Goal: Information Seeking & Learning: Learn about a topic

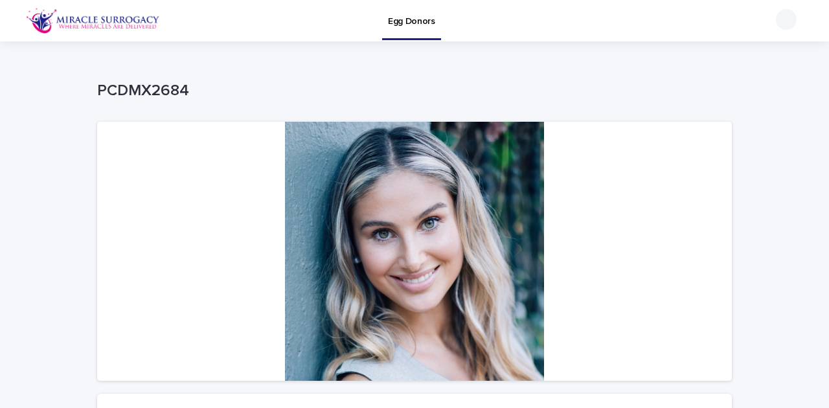
click at [40, 24] on img at bounding box center [93, 21] width 134 height 26
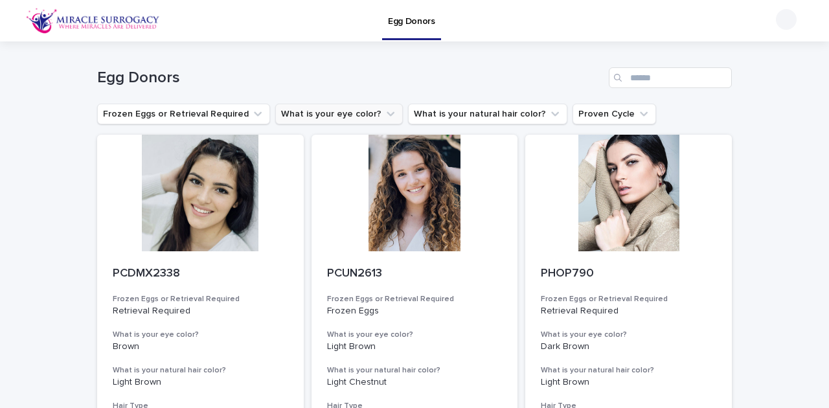
click at [309, 117] on button "What is your eye color?" at bounding box center [339, 114] width 128 height 21
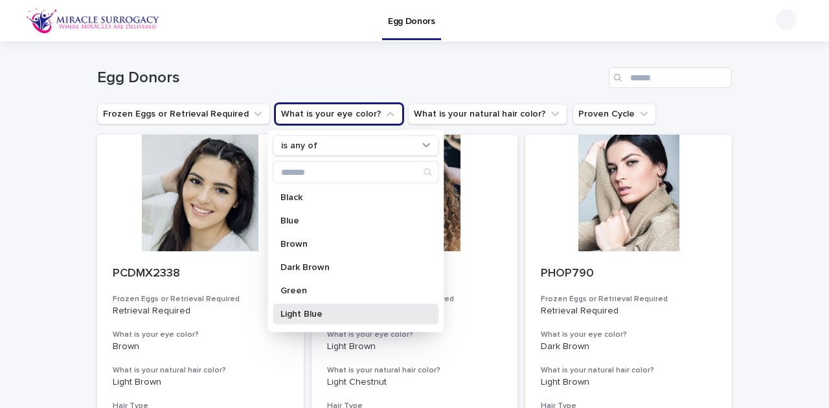
click at [317, 321] on div "Light Blue" at bounding box center [356, 314] width 166 height 21
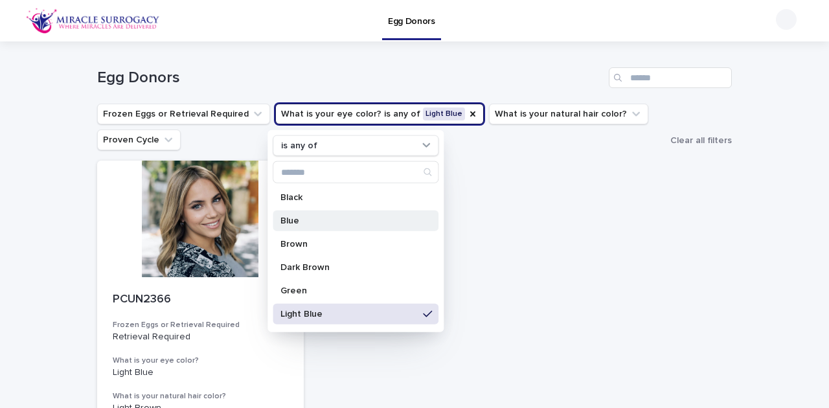
click at [329, 223] on p "Blue" at bounding box center [348, 220] width 137 height 9
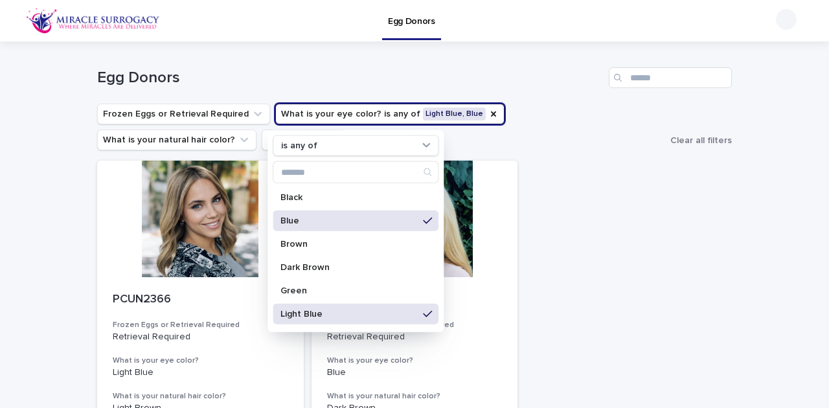
click at [329, 223] on p "Blue" at bounding box center [348, 220] width 137 height 9
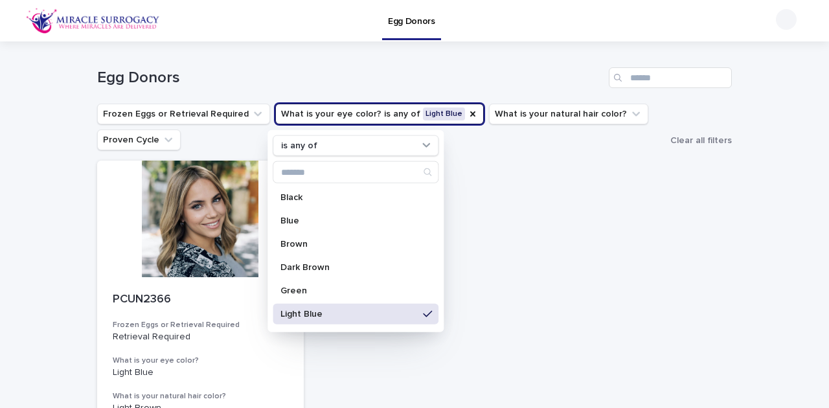
click at [333, 315] on p "Light Blue" at bounding box center [348, 313] width 137 height 9
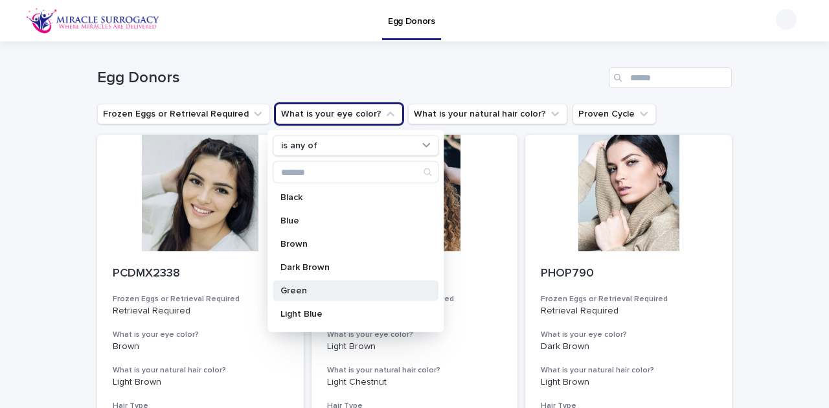
click at [320, 283] on div "Green" at bounding box center [356, 290] width 166 height 21
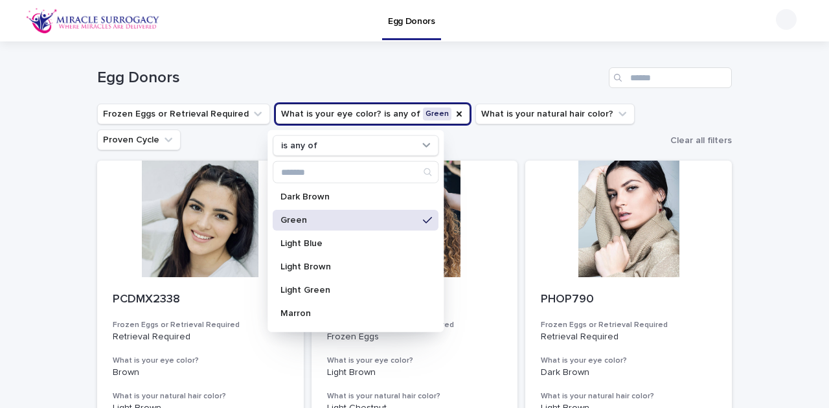
scroll to position [86, 0]
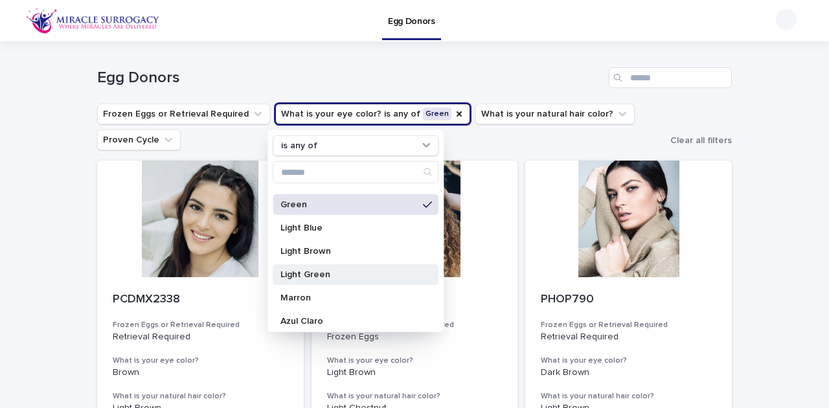
click at [328, 279] on div "Light Green" at bounding box center [356, 274] width 166 height 21
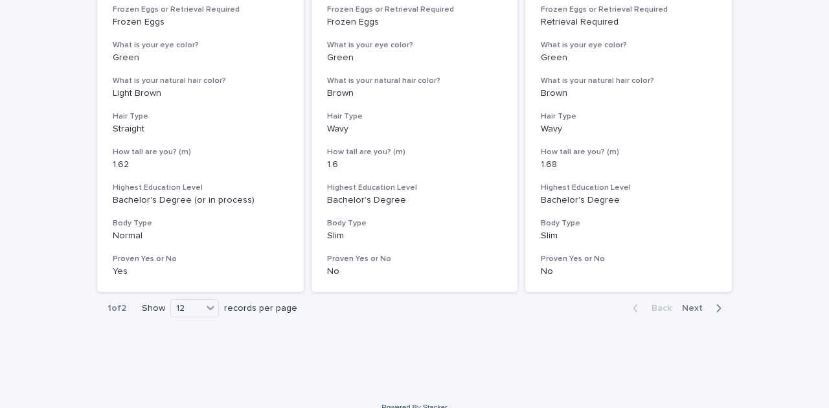
scroll to position [1696, 0]
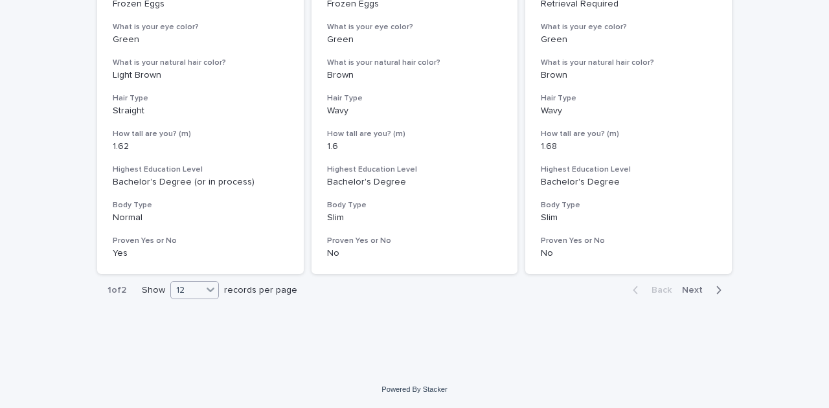
click at [203, 285] on div at bounding box center [211, 290] width 16 height 16
click at [194, 333] on div "36" at bounding box center [192, 339] width 47 height 16
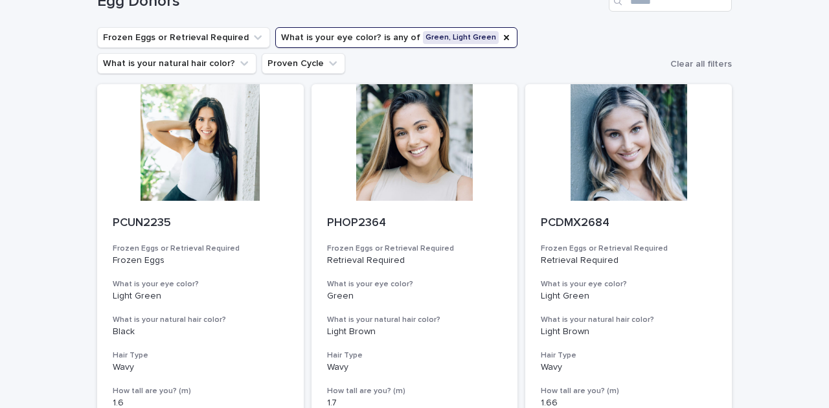
scroll to position [86, 0]
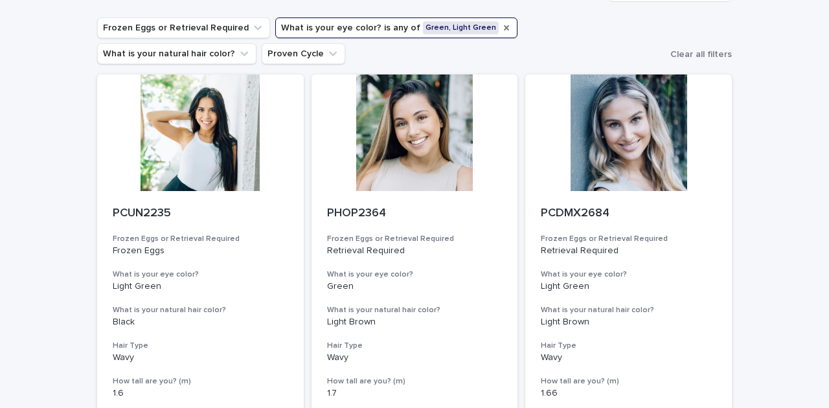
click at [501, 25] on icon "What is your eye color?" at bounding box center [506, 28] width 10 height 10
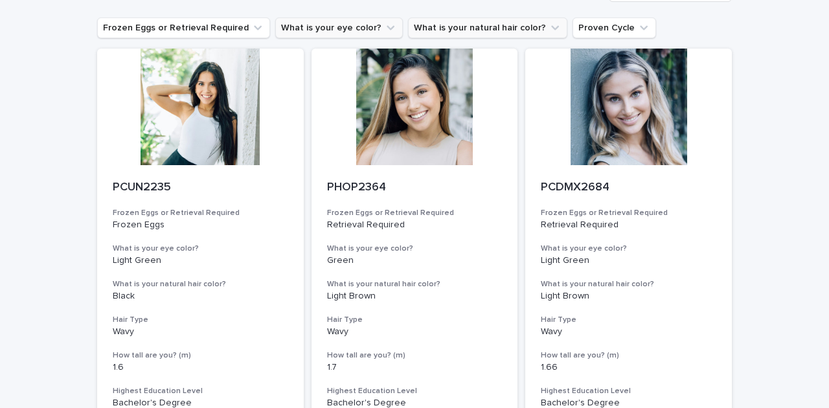
click at [548, 30] on icon "What is your natural hair color?" at bounding box center [554, 27] width 13 height 13
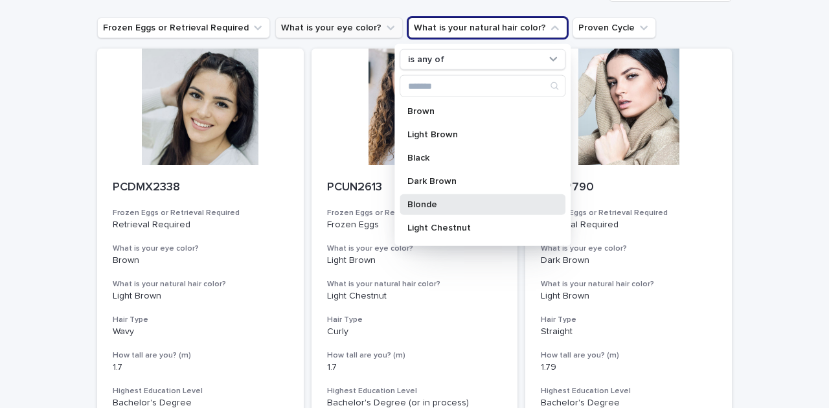
click at [432, 202] on p "Blonde" at bounding box center [475, 204] width 137 height 9
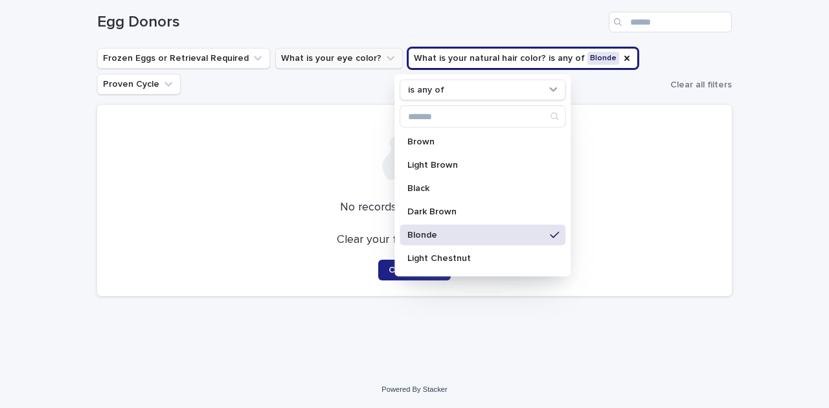
scroll to position [56, 0]
click at [435, 233] on p "Blonde" at bounding box center [475, 234] width 137 height 9
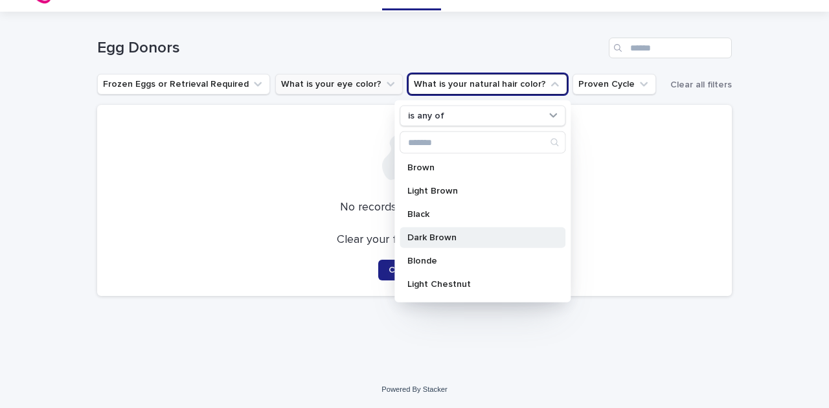
scroll to position [30, 0]
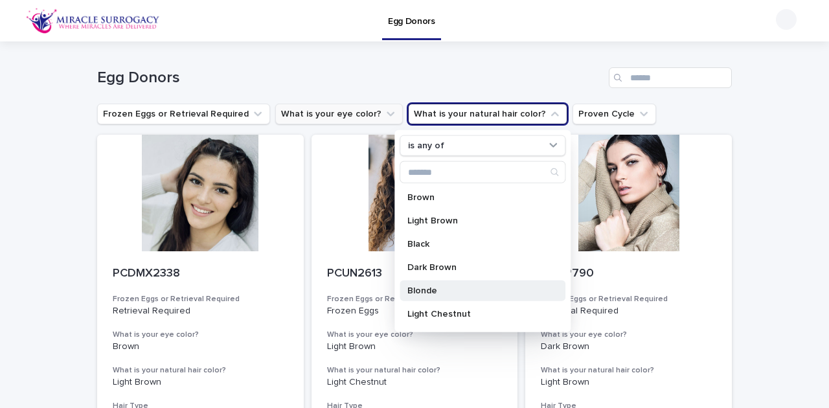
click at [441, 281] on div "Blonde" at bounding box center [482, 290] width 166 height 21
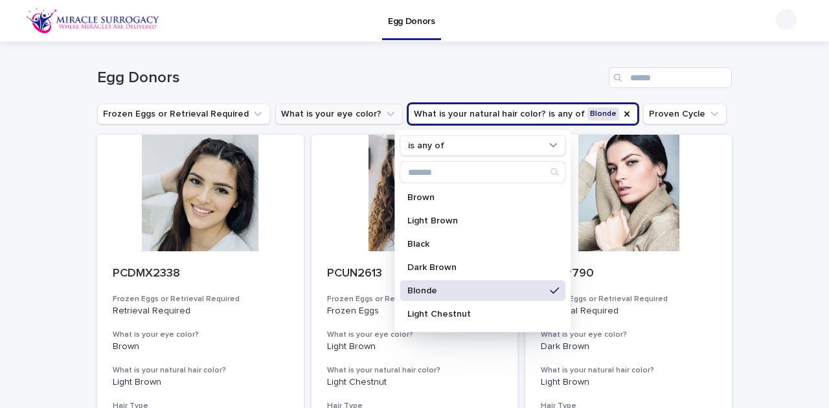
click at [441, 295] on div "Blonde" at bounding box center [482, 290] width 166 height 21
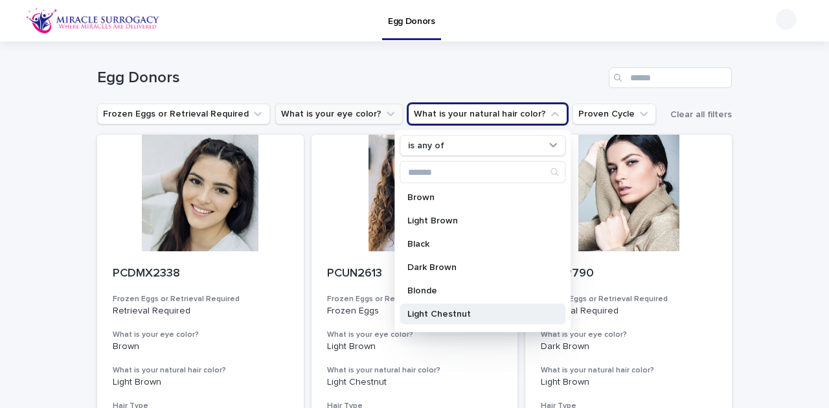
click at [444, 315] on p "Light Chestnut" at bounding box center [475, 313] width 137 height 9
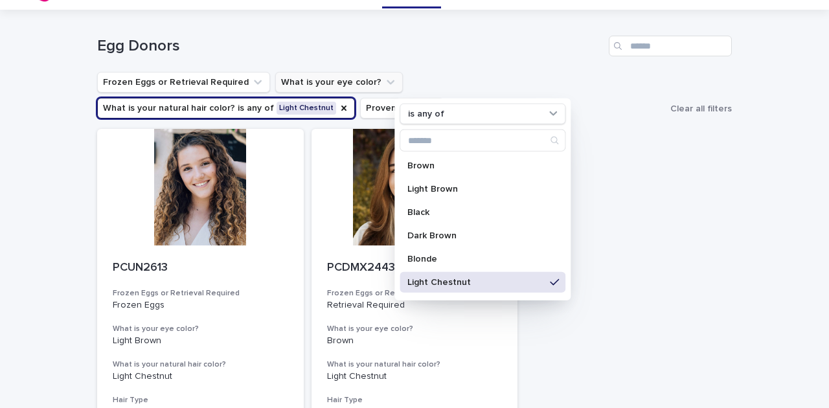
click at [480, 278] on p "Light Chestnut" at bounding box center [475, 282] width 137 height 9
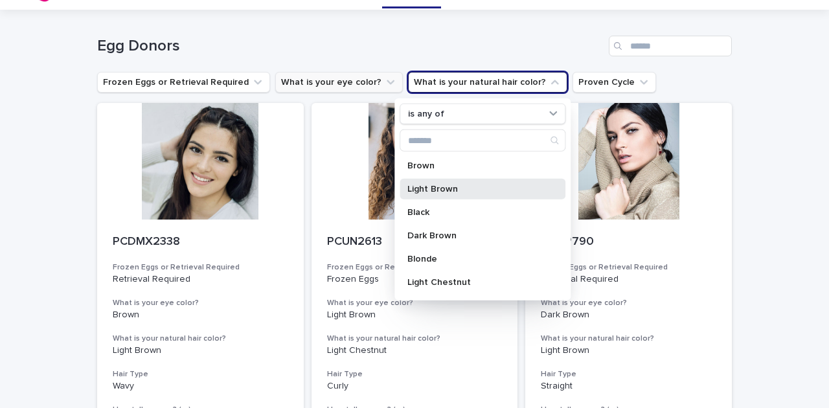
click at [489, 184] on p "Light Brown" at bounding box center [475, 188] width 137 height 9
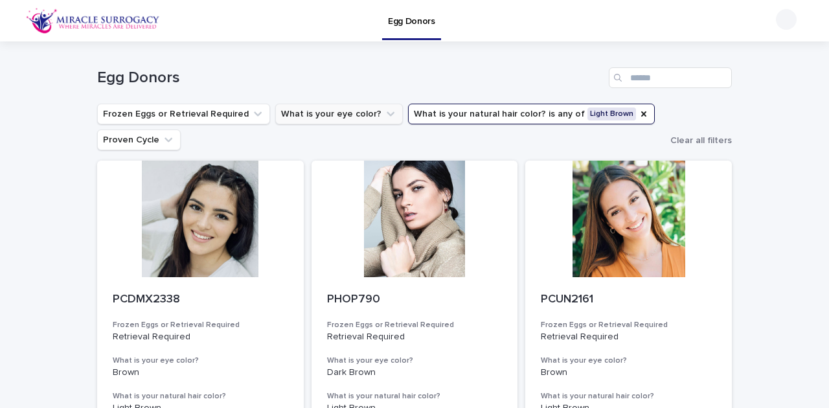
click at [45, 23] on img at bounding box center [93, 21] width 134 height 26
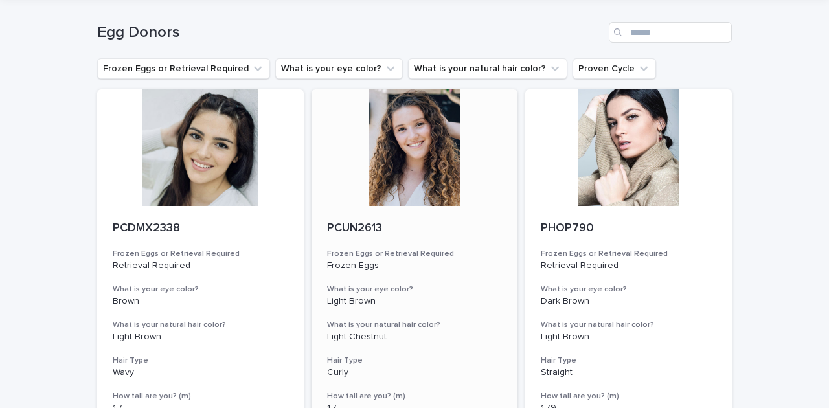
scroll to position [43, 0]
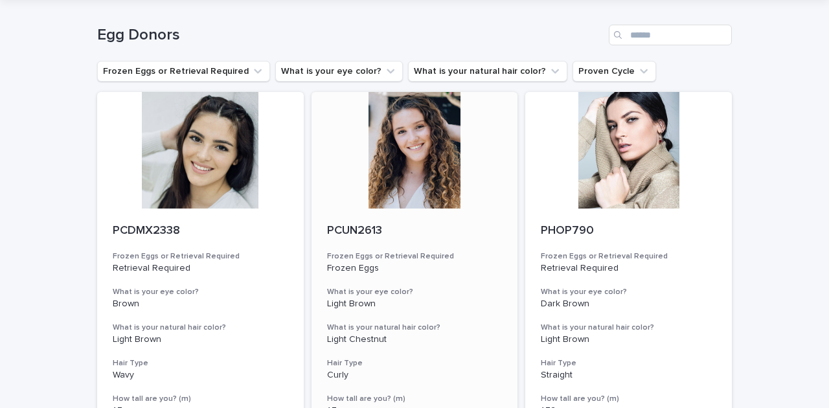
click at [425, 127] on div at bounding box center [414, 150] width 206 height 117
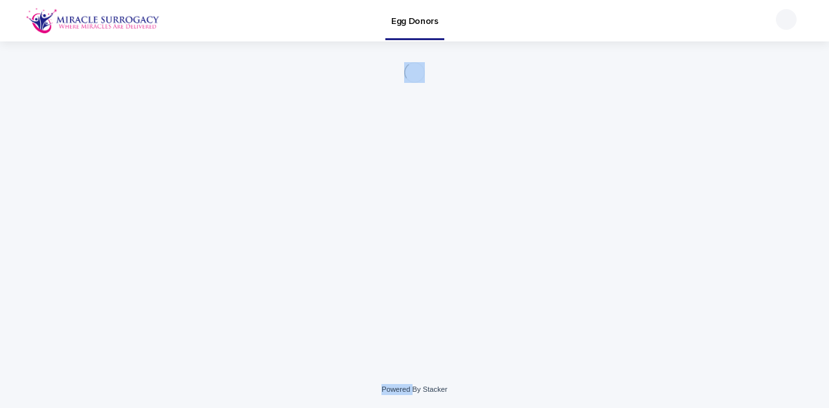
click at [425, 127] on div "Loading... Saving… Loading... Saving…" at bounding box center [414, 189] width 647 height 297
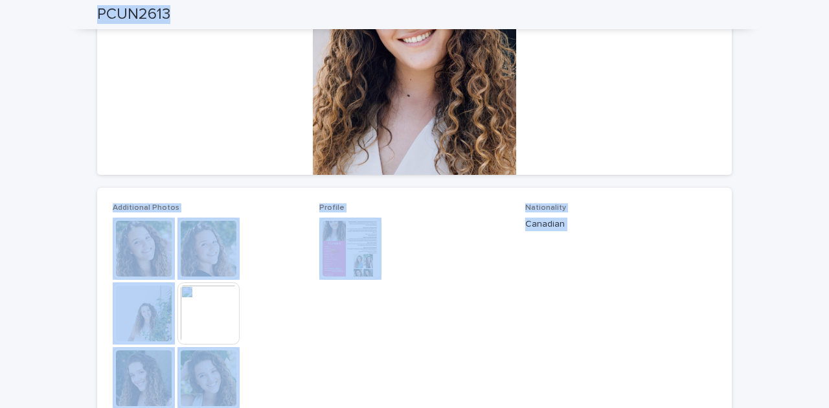
scroll to position [216, 0]
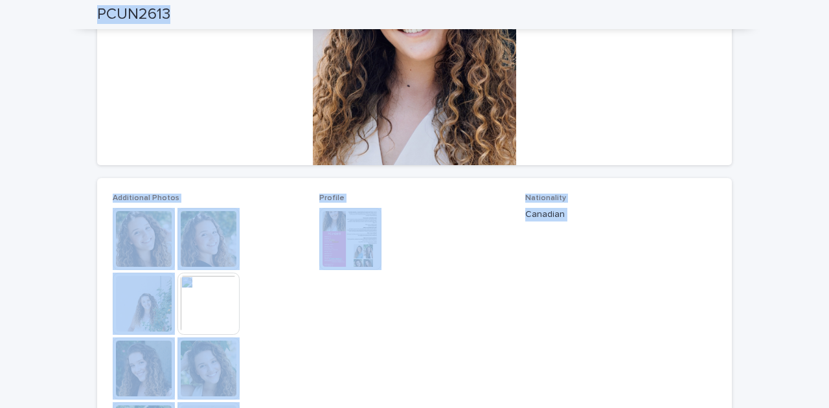
click at [155, 226] on img at bounding box center [144, 239] width 62 height 62
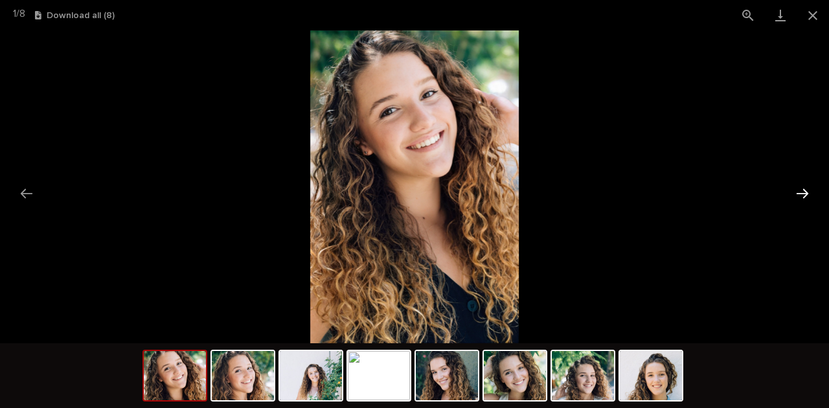
click at [801, 195] on button "Next slide" at bounding box center [801, 193] width 27 height 25
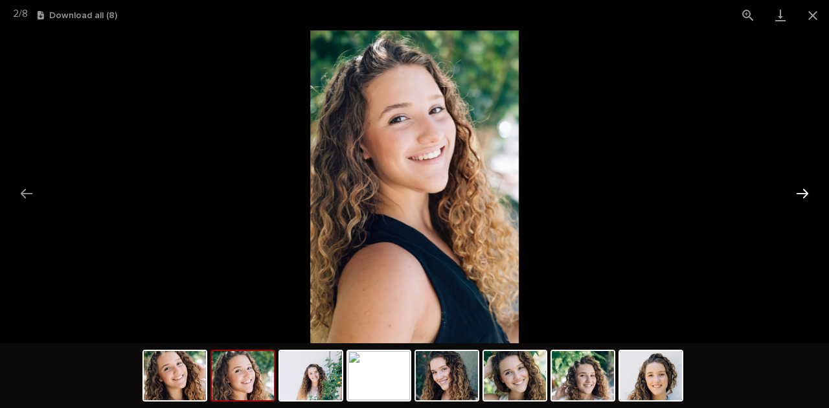
click at [801, 195] on button "Next slide" at bounding box center [801, 193] width 27 height 25
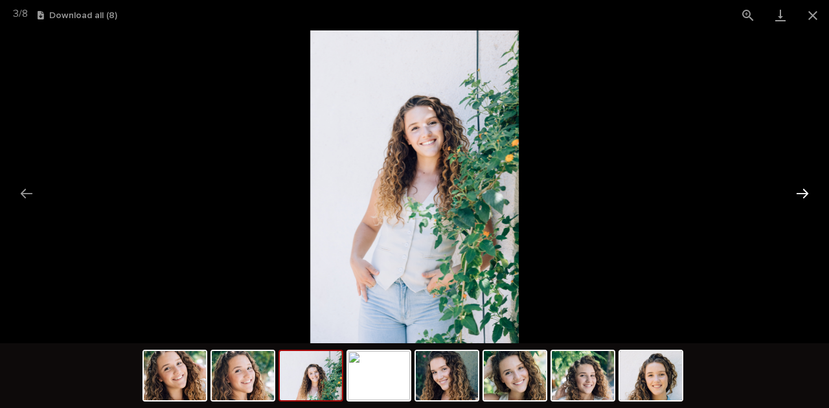
click at [803, 195] on button "Next slide" at bounding box center [801, 193] width 27 height 25
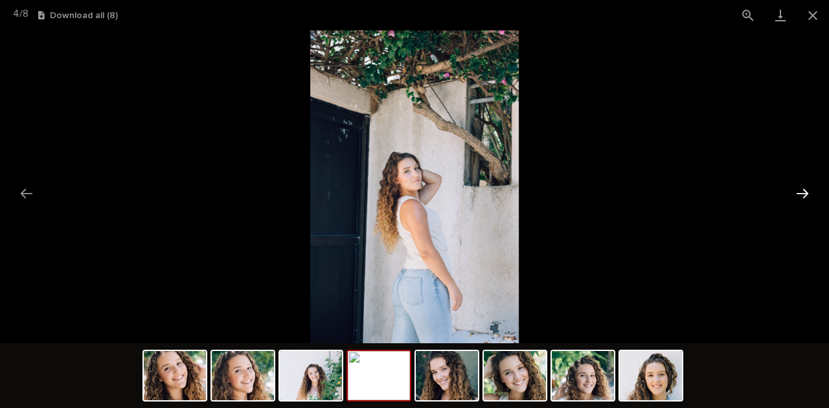
click at [803, 195] on button "Next slide" at bounding box center [801, 193] width 27 height 25
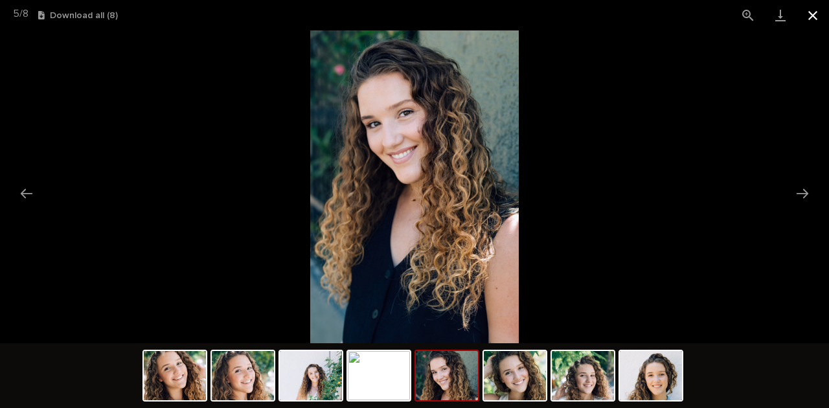
click at [813, 16] on button "Close gallery" at bounding box center [812, 15] width 32 height 30
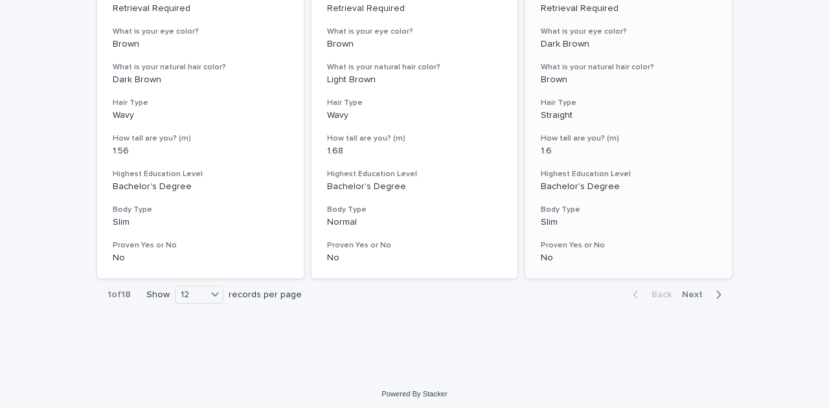
scroll to position [1670, 0]
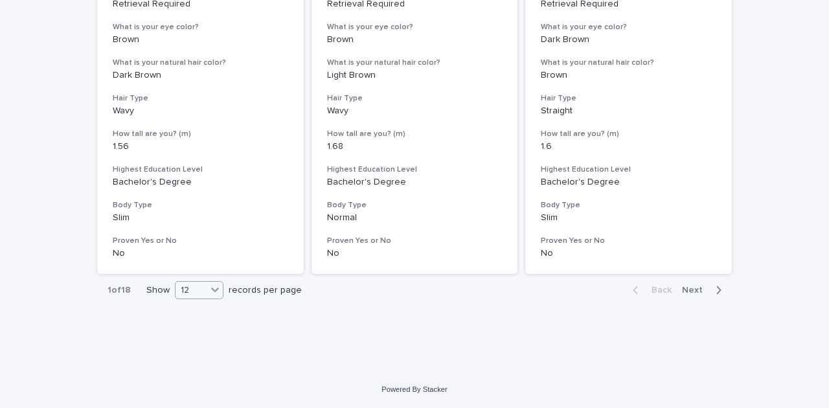
click at [219, 291] on icon at bounding box center [214, 289] width 13 height 13
click at [198, 342] on div "36" at bounding box center [196, 339] width 47 height 16
click at [686, 293] on span "Next" at bounding box center [696, 289] width 28 height 9
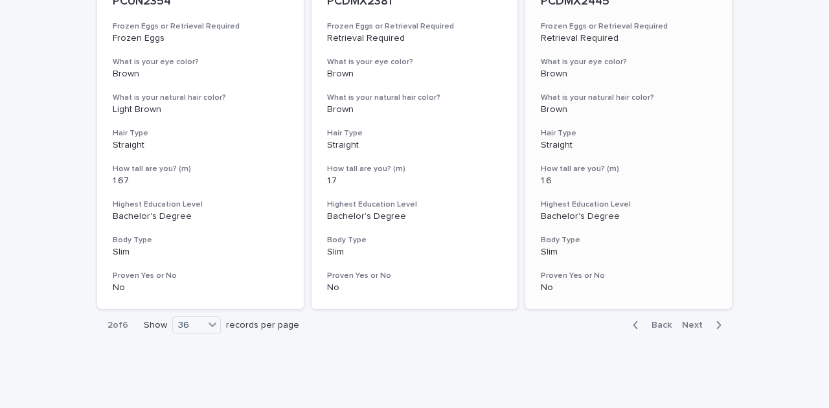
scroll to position [5303, 0]
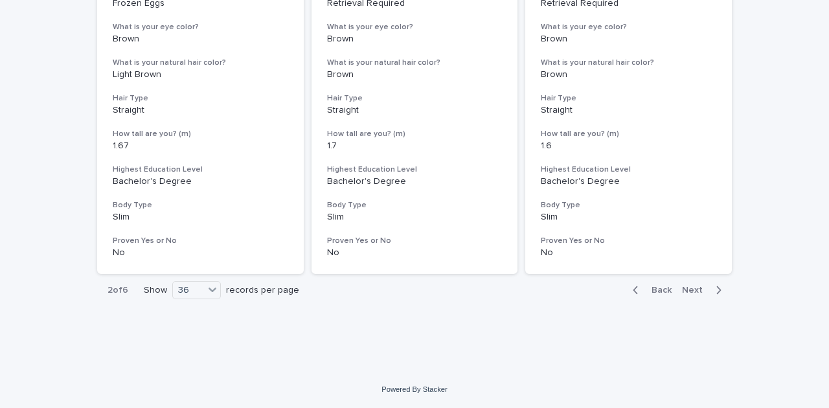
click at [682, 294] on span "Next" at bounding box center [696, 289] width 28 height 9
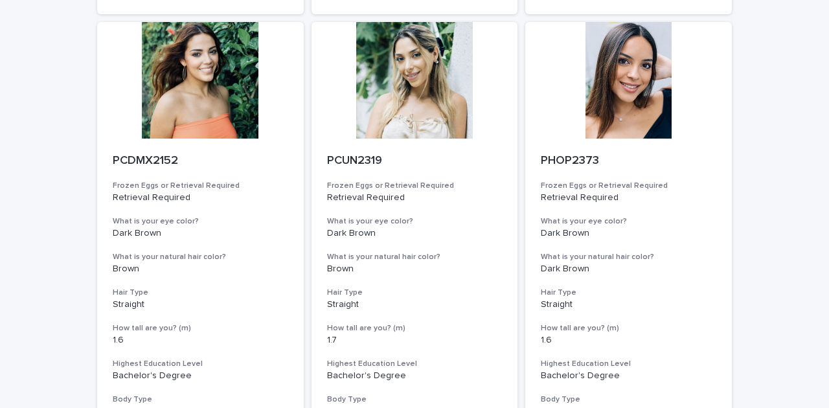
scroll to position [5303, 0]
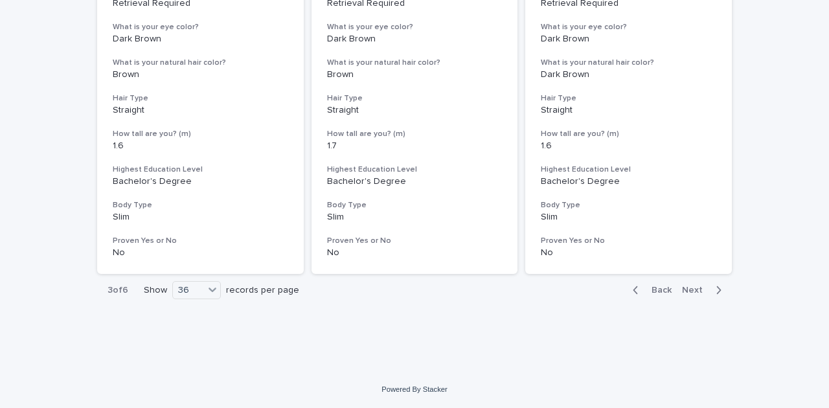
click at [690, 290] on span "Next" at bounding box center [696, 289] width 28 height 9
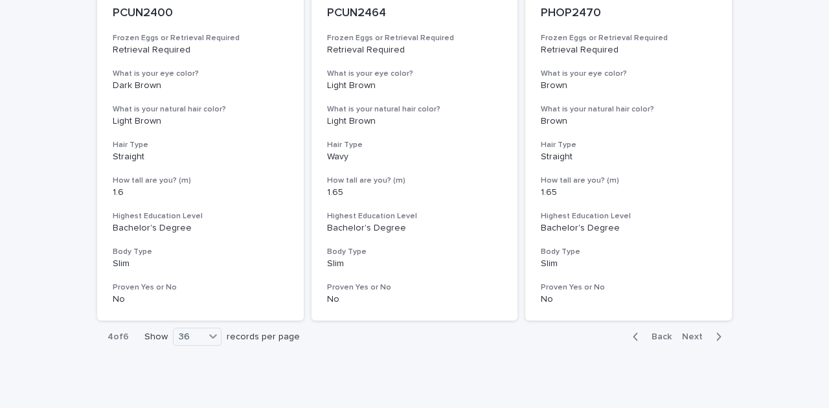
scroll to position [5303, 0]
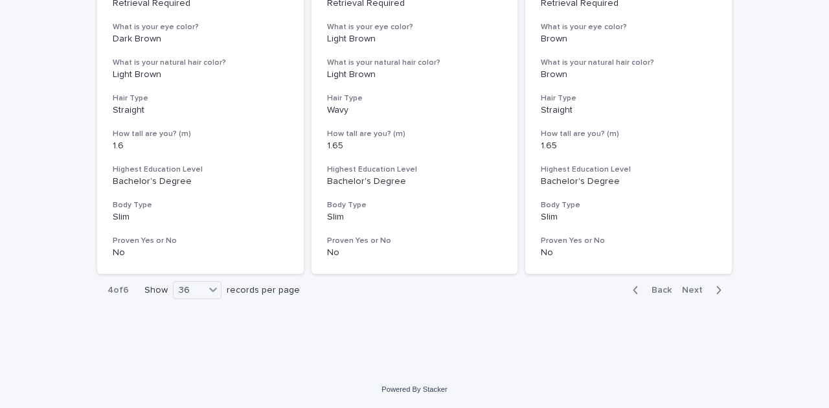
click at [695, 289] on span "Next" at bounding box center [696, 289] width 28 height 9
click at [691, 289] on span "Next" at bounding box center [696, 289] width 28 height 9
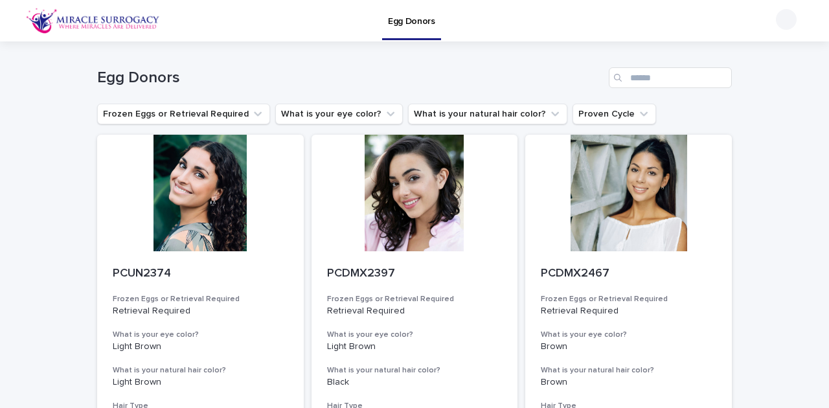
click at [76, 14] on img at bounding box center [93, 21] width 134 height 26
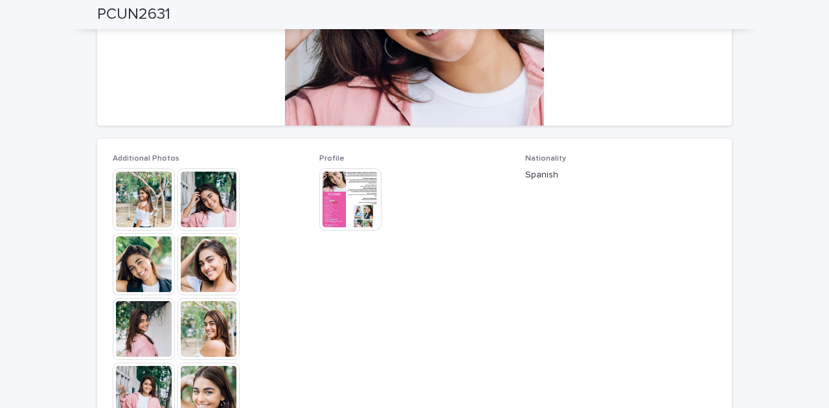
scroll to position [259, 0]
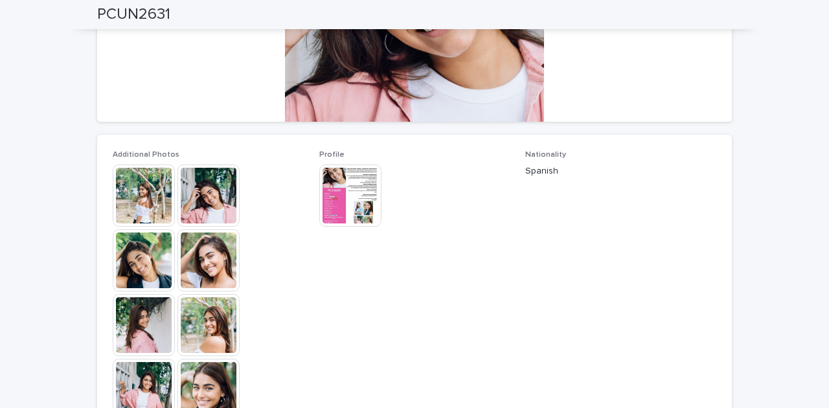
click at [162, 210] on img at bounding box center [144, 195] width 62 height 62
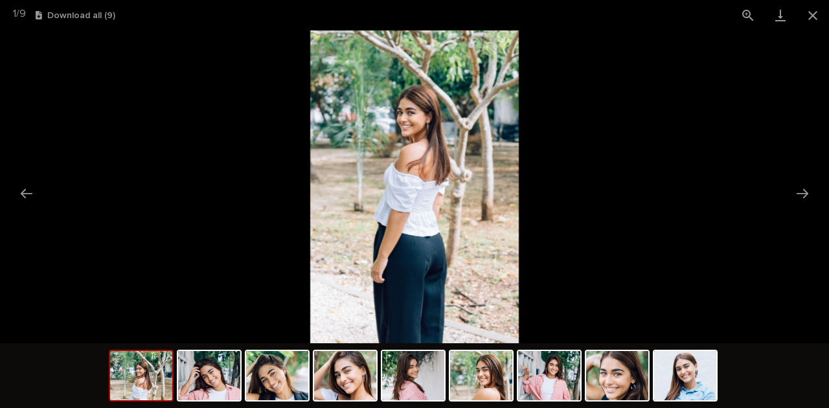
click at [161, 388] on img at bounding box center [141, 375] width 62 height 49
click at [199, 388] on img at bounding box center [209, 375] width 62 height 49
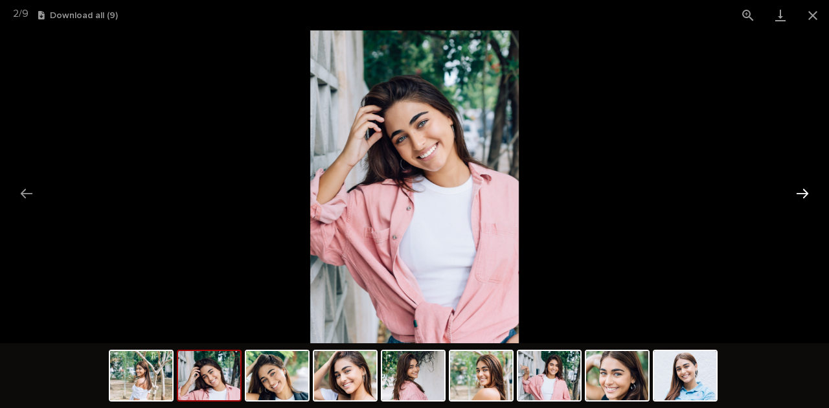
click at [807, 196] on button "Next slide" at bounding box center [801, 193] width 27 height 25
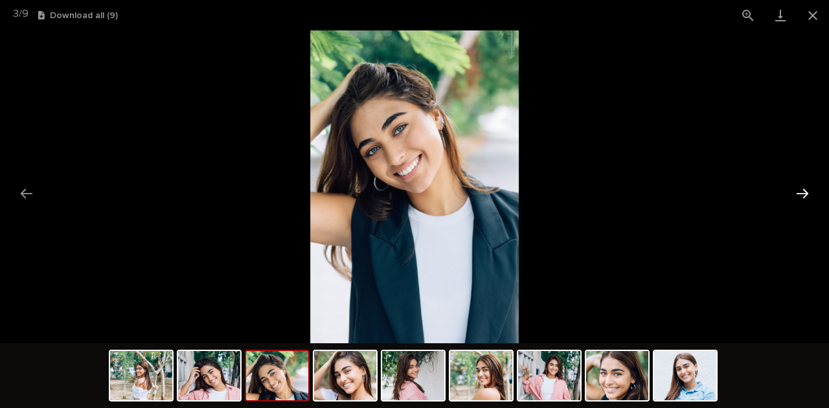
click at [807, 196] on button "Next slide" at bounding box center [801, 193] width 27 height 25
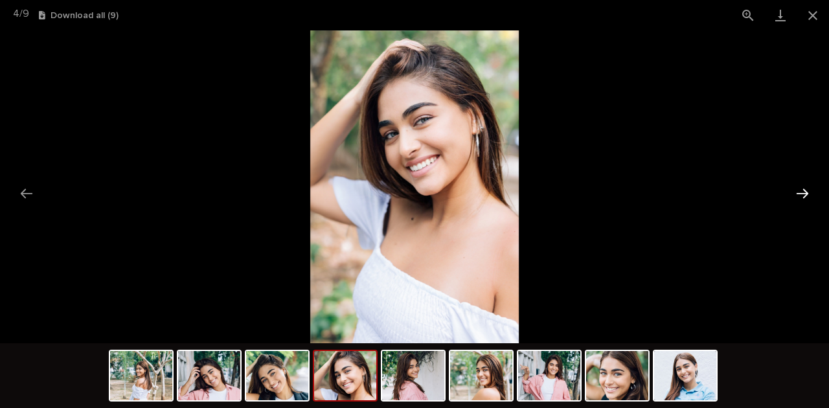
click at [807, 196] on button "Next slide" at bounding box center [801, 193] width 27 height 25
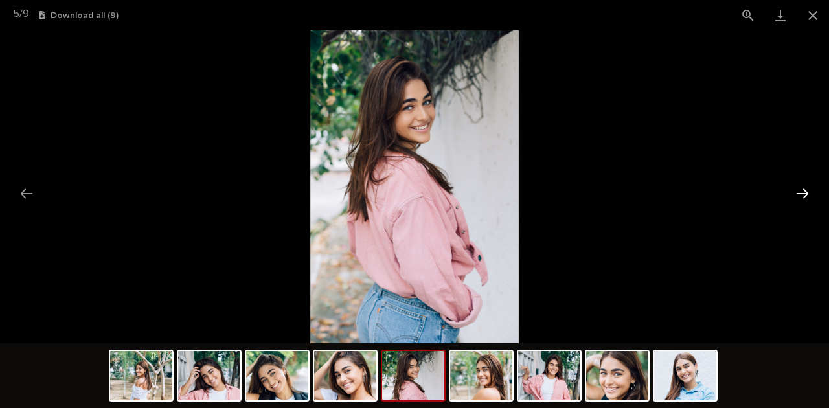
click at [807, 196] on button "Next slide" at bounding box center [801, 193] width 27 height 25
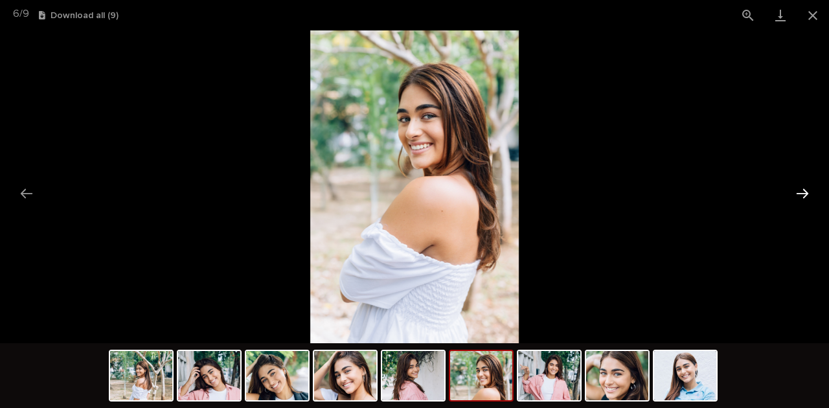
click at [807, 196] on button "Next slide" at bounding box center [801, 193] width 27 height 25
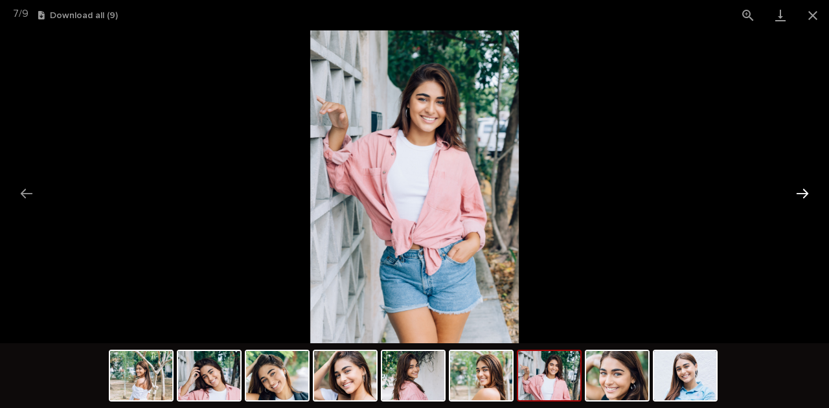
click at [807, 196] on button "Next slide" at bounding box center [801, 193] width 27 height 25
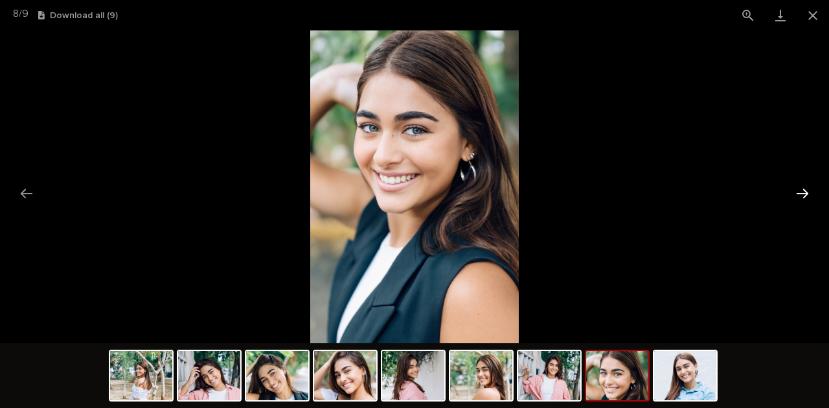
click at [807, 196] on button "Next slide" at bounding box center [801, 193] width 27 height 25
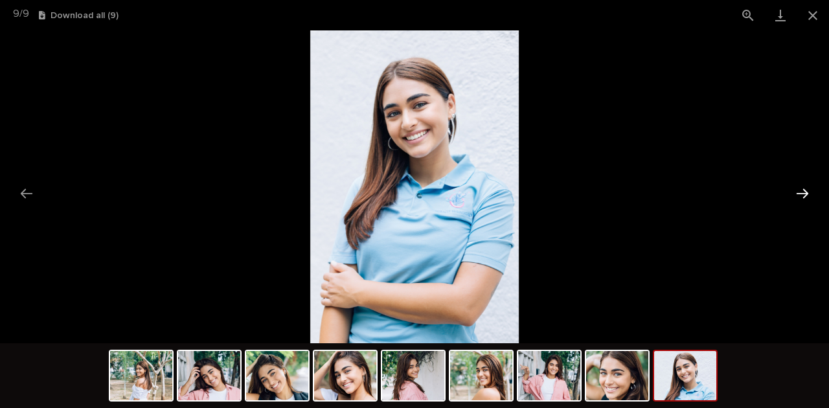
click at [807, 196] on button "Next slide" at bounding box center [801, 193] width 27 height 25
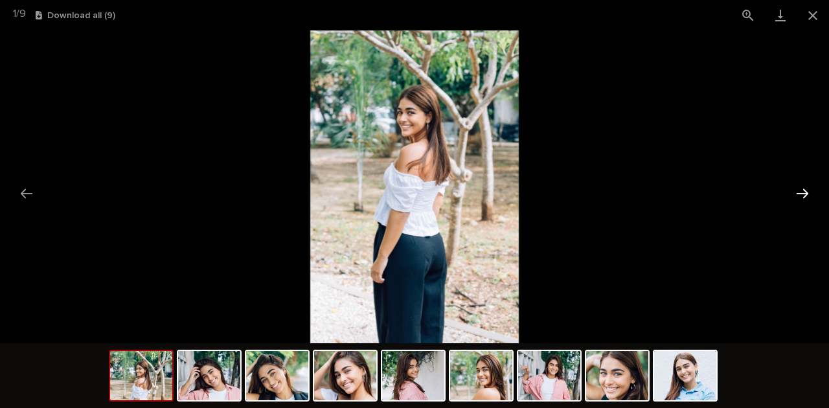
click at [807, 196] on button "Next slide" at bounding box center [801, 193] width 27 height 25
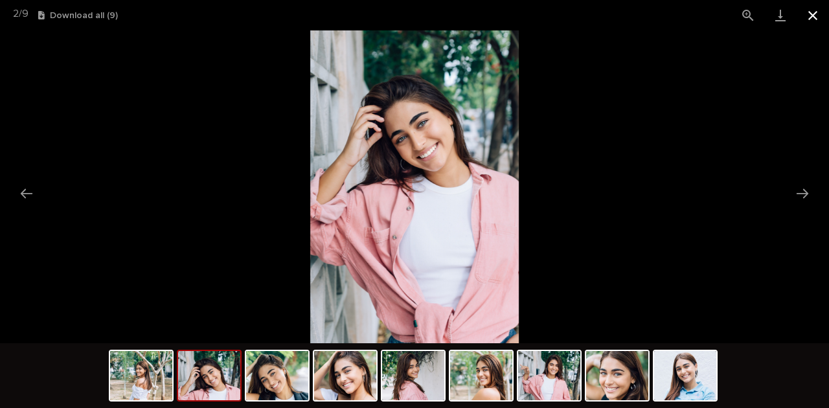
click at [813, 12] on button "Close gallery" at bounding box center [812, 15] width 32 height 30
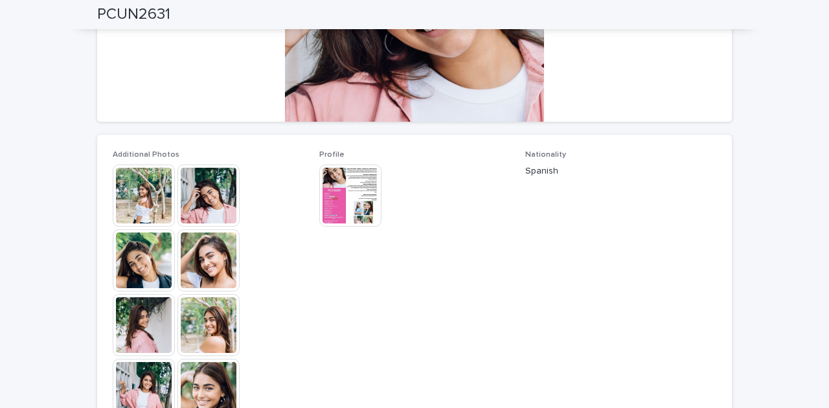
click at [356, 191] on img at bounding box center [350, 195] width 62 height 62
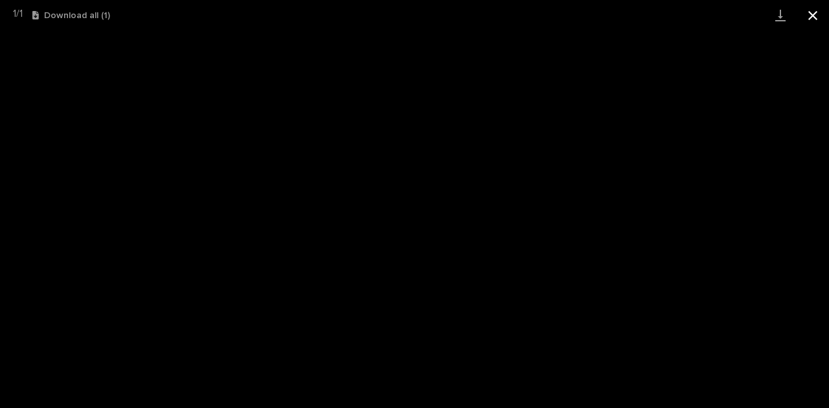
click at [810, 21] on button "Close gallery" at bounding box center [812, 15] width 32 height 30
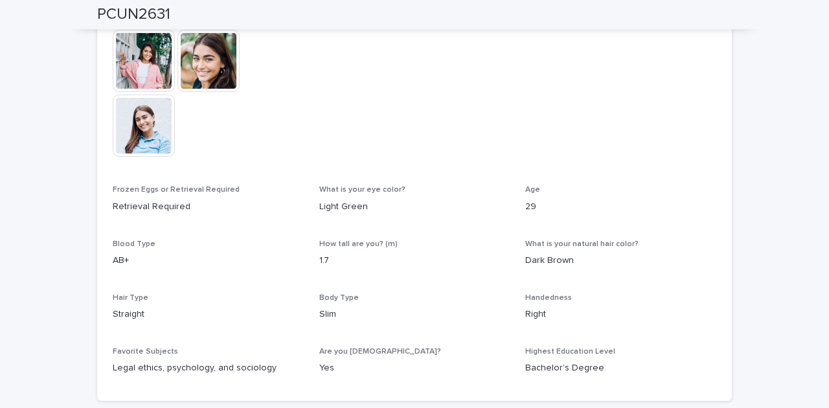
scroll to position [604, 0]
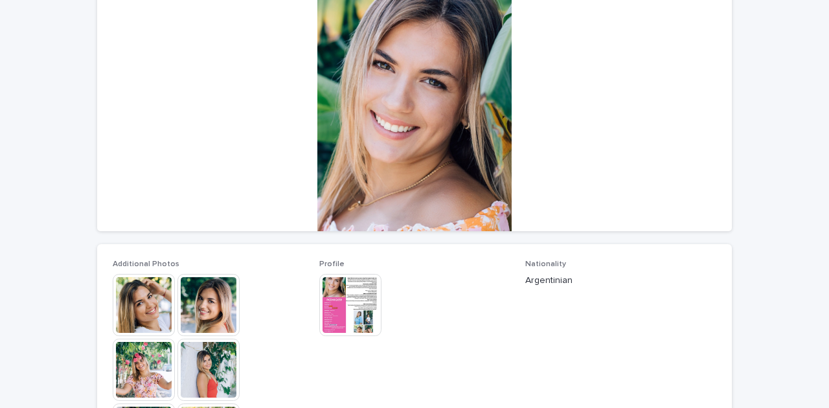
scroll to position [172, 0]
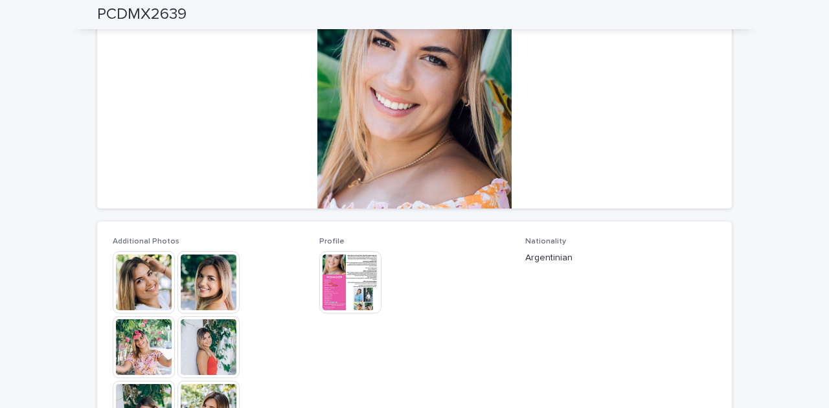
click at [120, 299] on img at bounding box center [144, 282] width 62 height 62
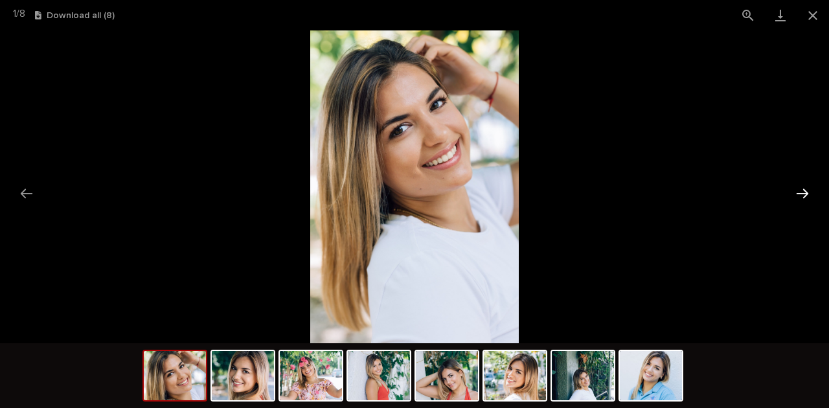
click at [799, 196] on button "Next slide" at bounding box center [801, 193] width 27 height 25
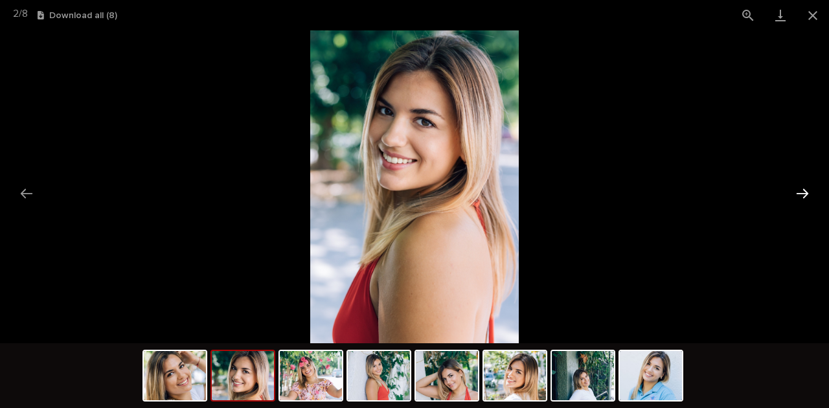
click at [799, 196] on button "Next slide" at bounding box center [801, 193] width 27 height 25
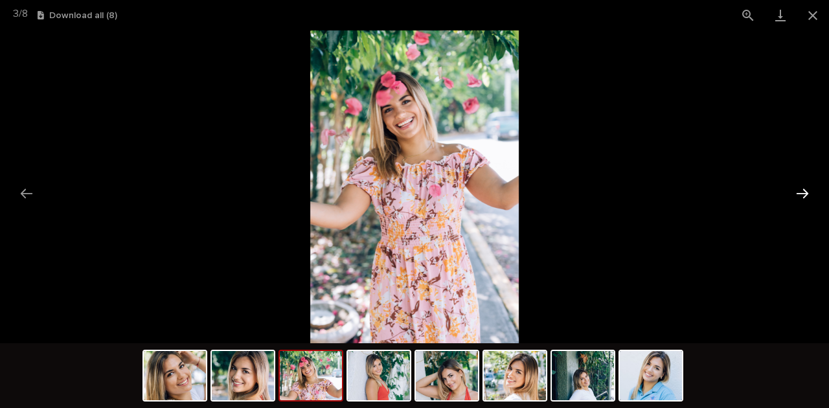
click at [799, 196] on button "Next slide" at bounding box center [801, 193] width 27 height 25
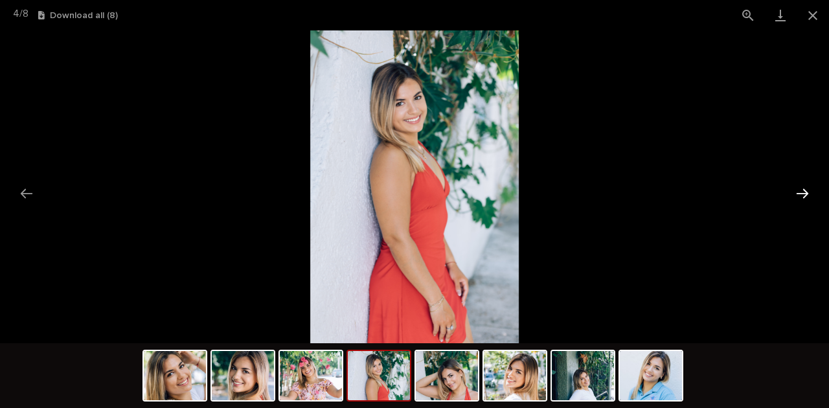
click at [799, 196] on button "Next slide" at bounding box center [801, 193] width 27 height 25
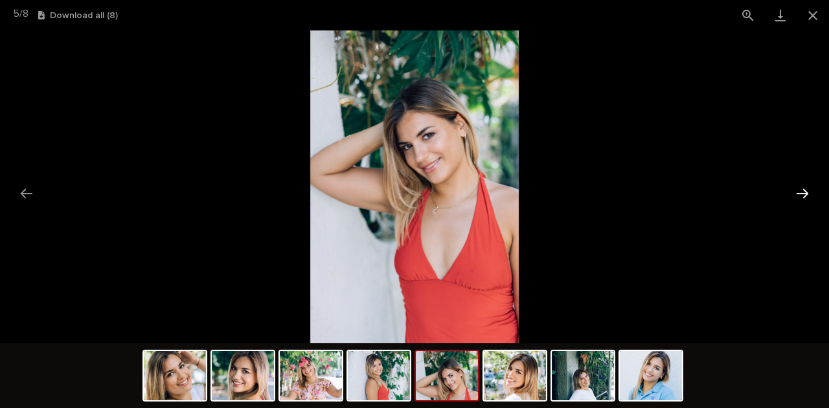
click at [799, 196] on button "Next slide" at bounding box center [801, 193] width 27 height 25
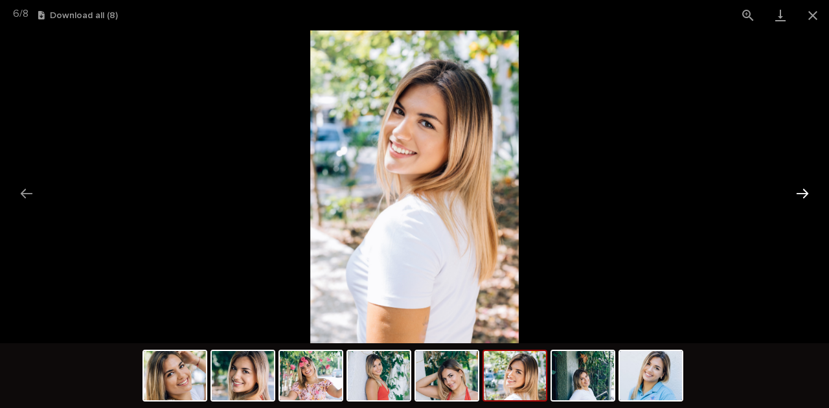
click at [799, 196] on button "Next slide" at bounding box center [801, 193] width 27 height 25
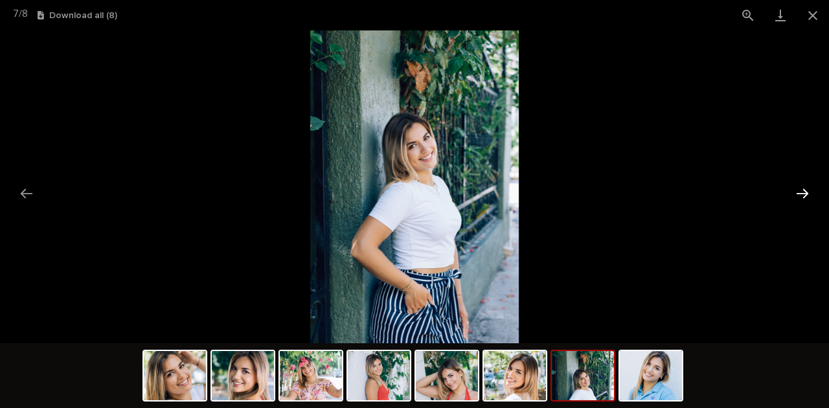
click at [799, 198] on button "Next slide" at bounding box center [801, 193] width 27 height 25
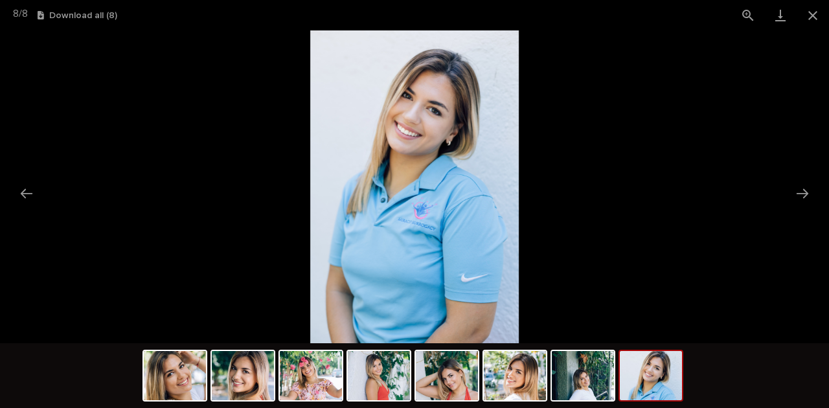
click at [743, 203] on picture at bounding box center [414, 186] width 829 height 313
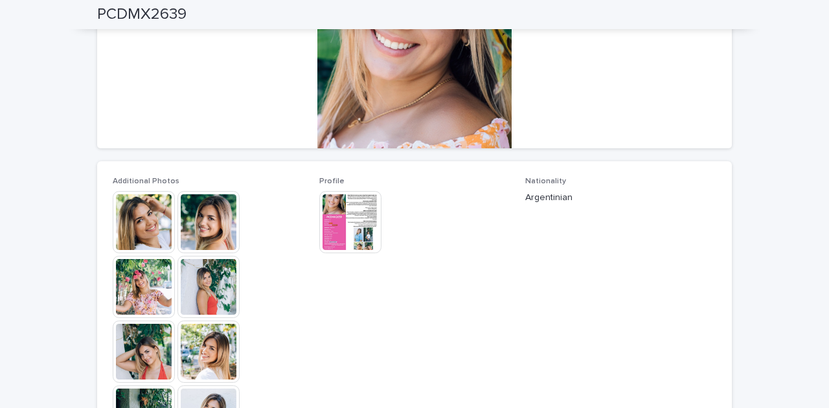
scroll to position [123, 0]
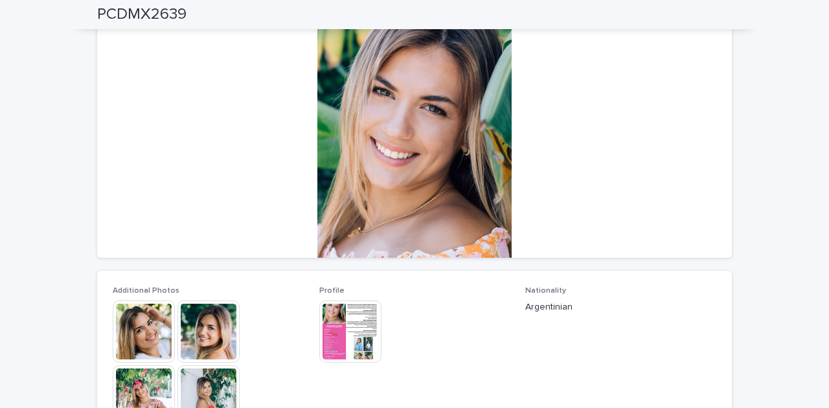
click at [361, 335] on img at bounding box center [350, 331] width 62 height 62
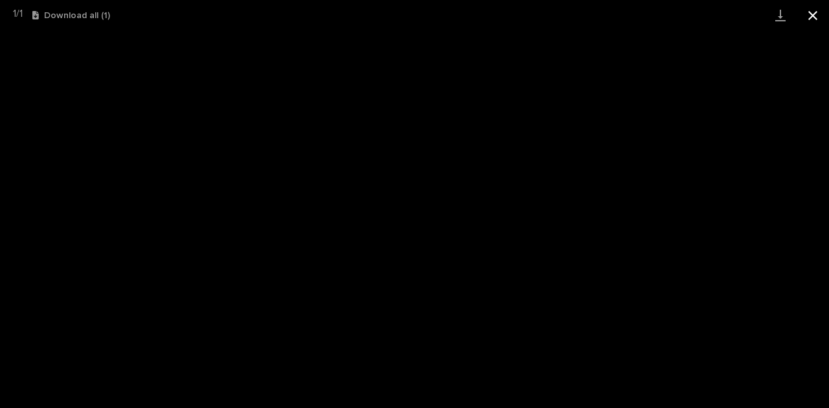
click at [813, 18] on button "Close gallery" at bounding box center [812, 15] width 32 height 30
